Goal: Navigation & Orientation: Find specific page/section

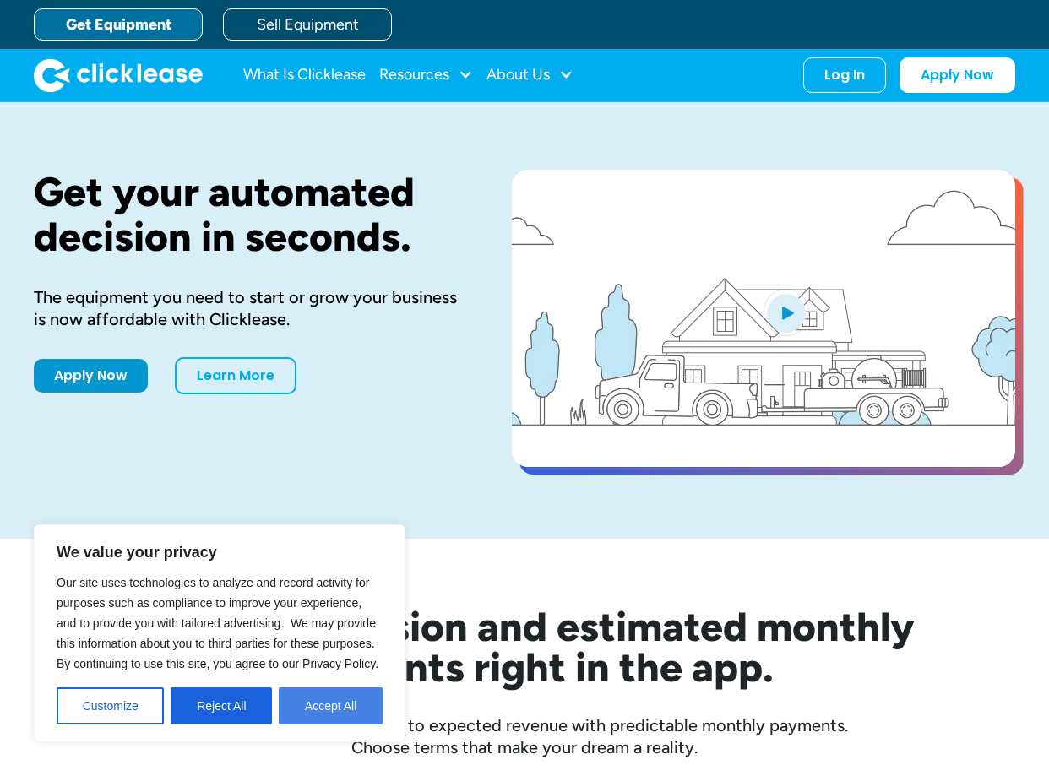
click at [318, 720] on button "Accept All" at bounding box center [331, 705] width 104 height 37
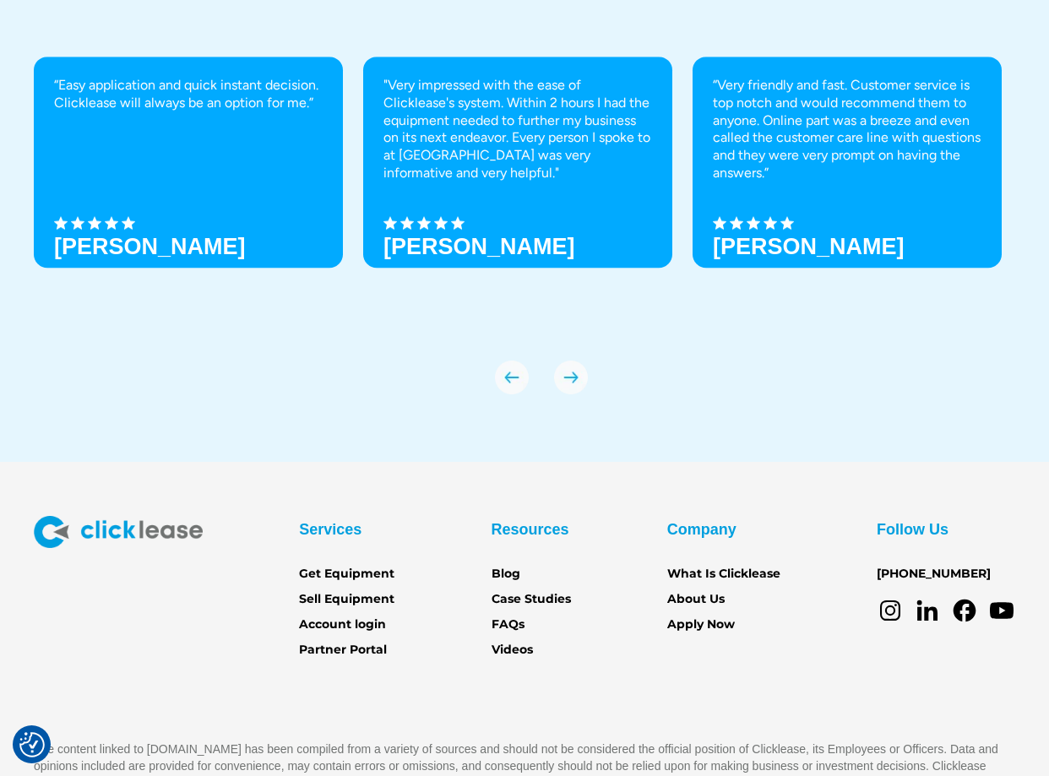
scroll to position [5734, 0]
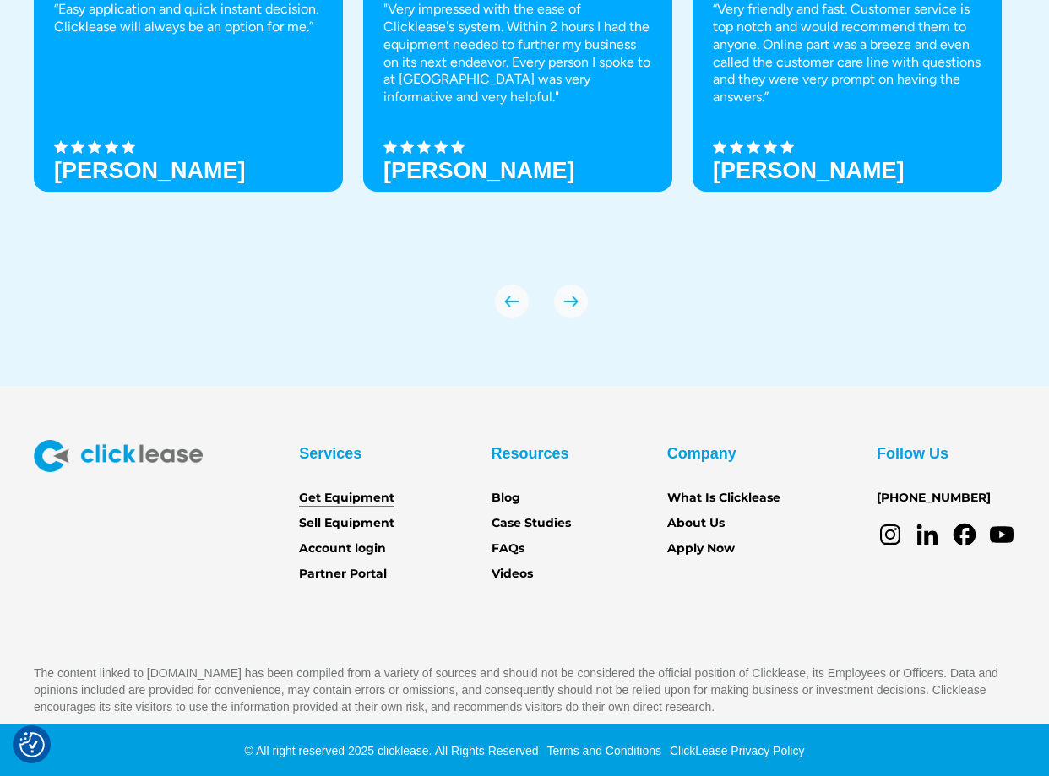
click at [359, 497] on link "Get Equipment" at bounding box center [346, 498] width 95 height 19
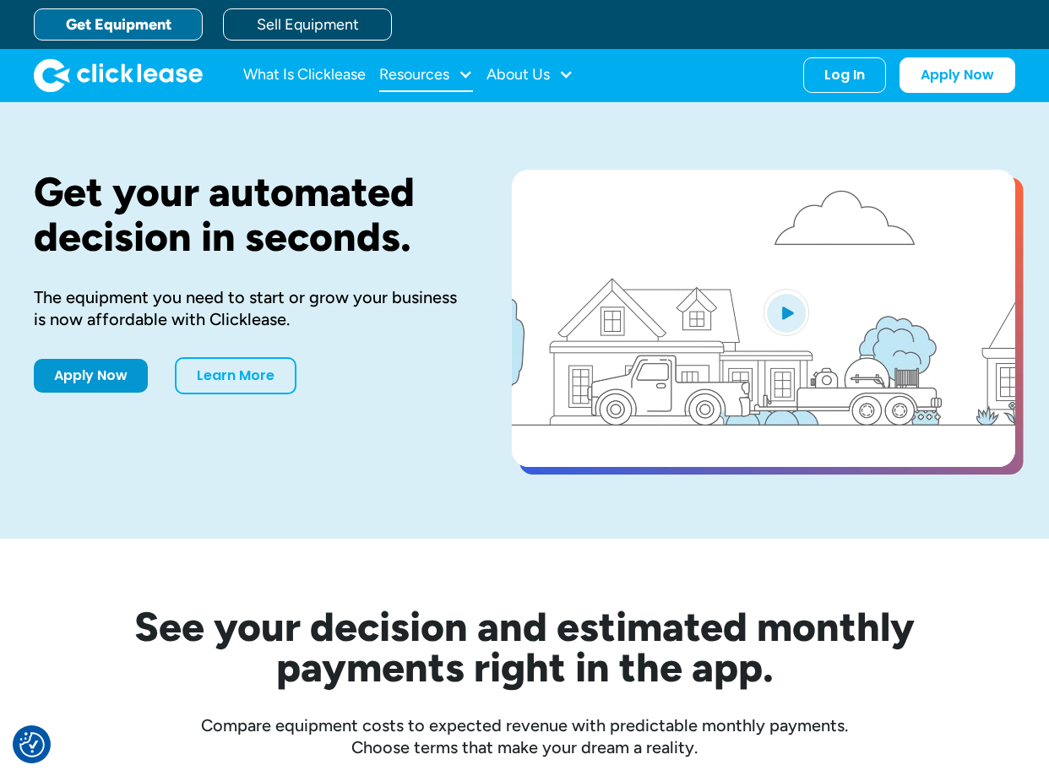
click at [466, 81] on div at bounding box center [465, 74] width 15 height 15
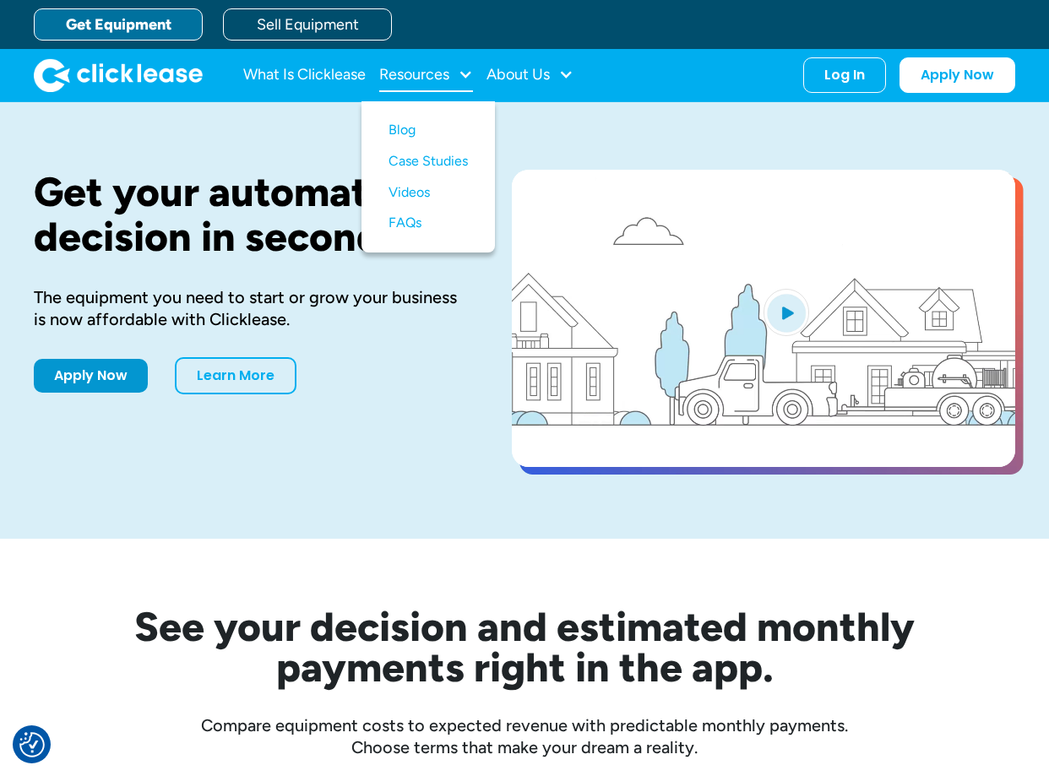
click at [466, 81] on div at bounding box center [465, 74] width 15 height 15
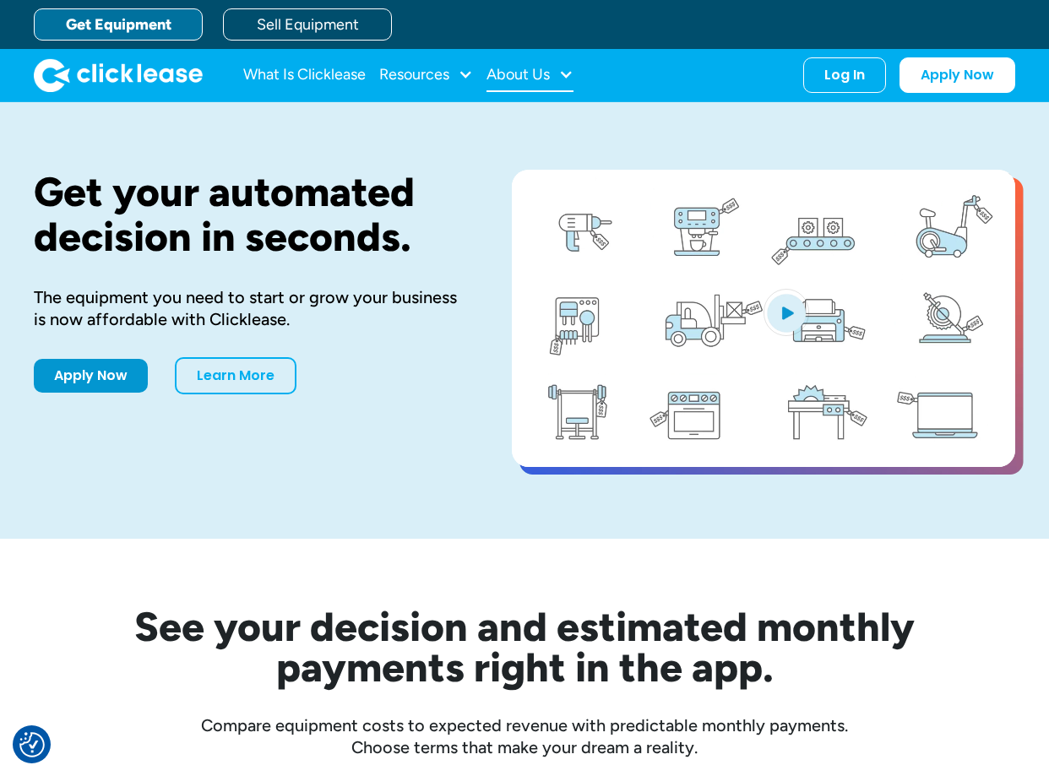
click at [566, 78] on div at bounding box center [565, 74] width 15 height 15
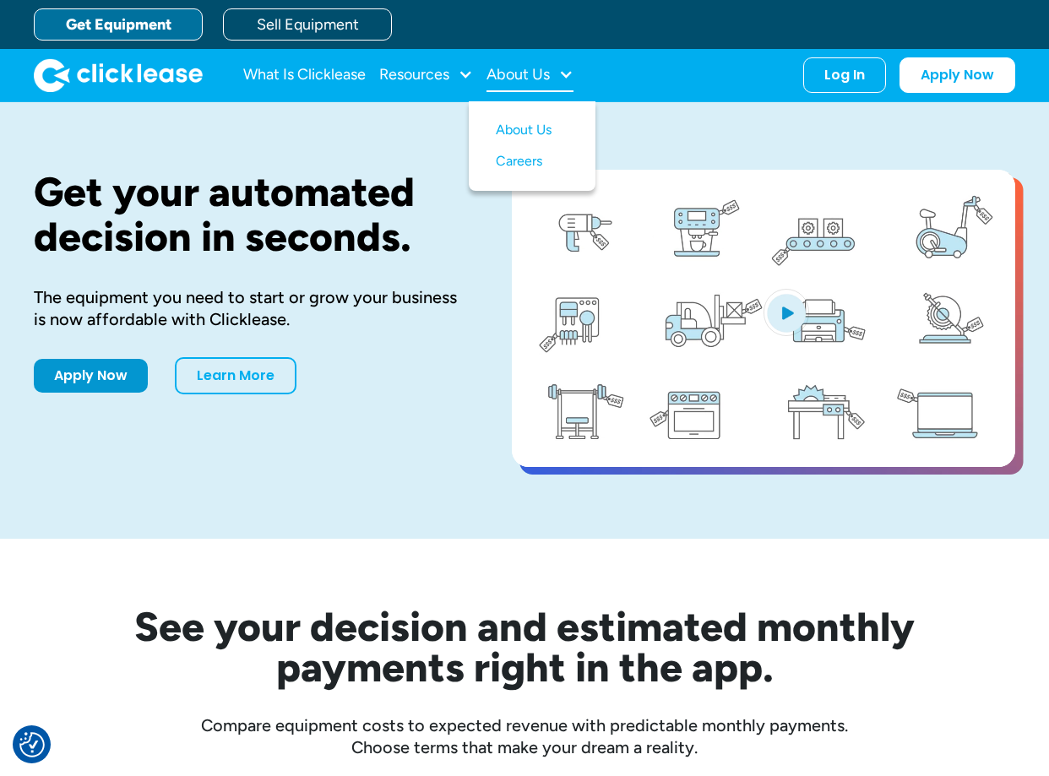
click at [566, 78] on div at bounding box center [565, 74] width 15 height 15
